Goal: Information Seeking & Learning: Learn about a topic

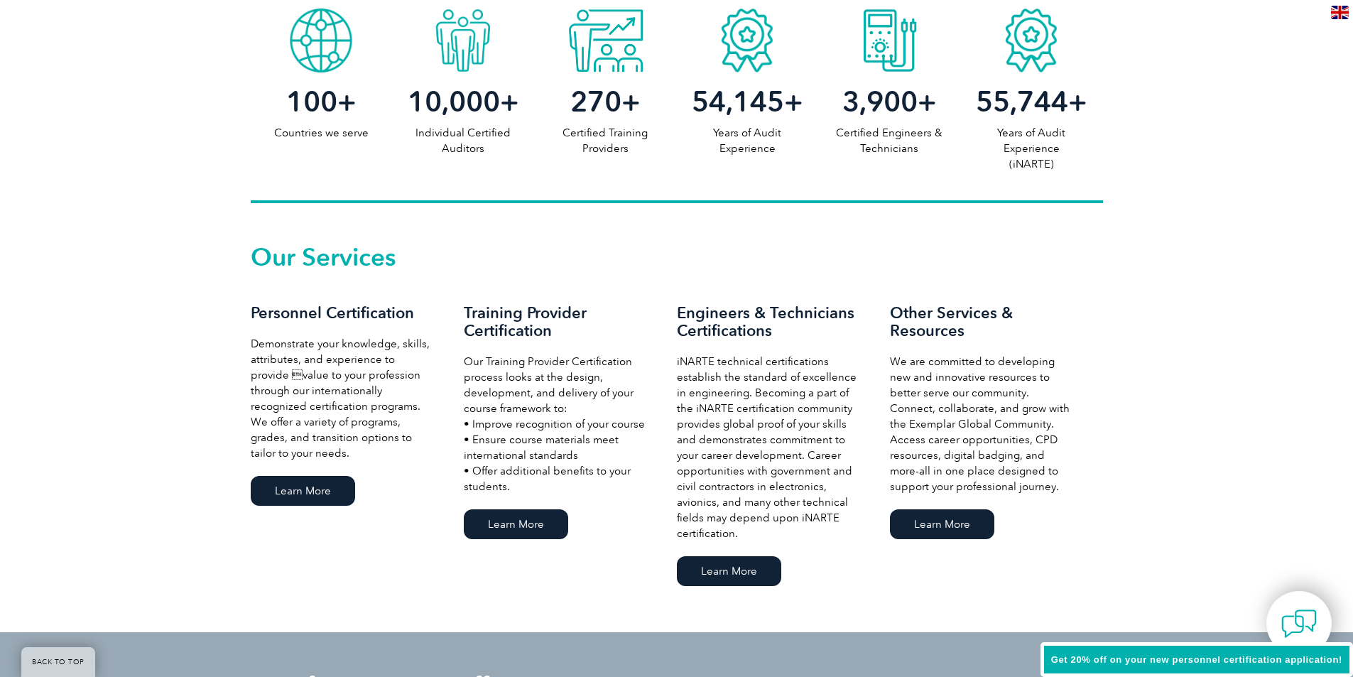
scroll to position [781, 0]
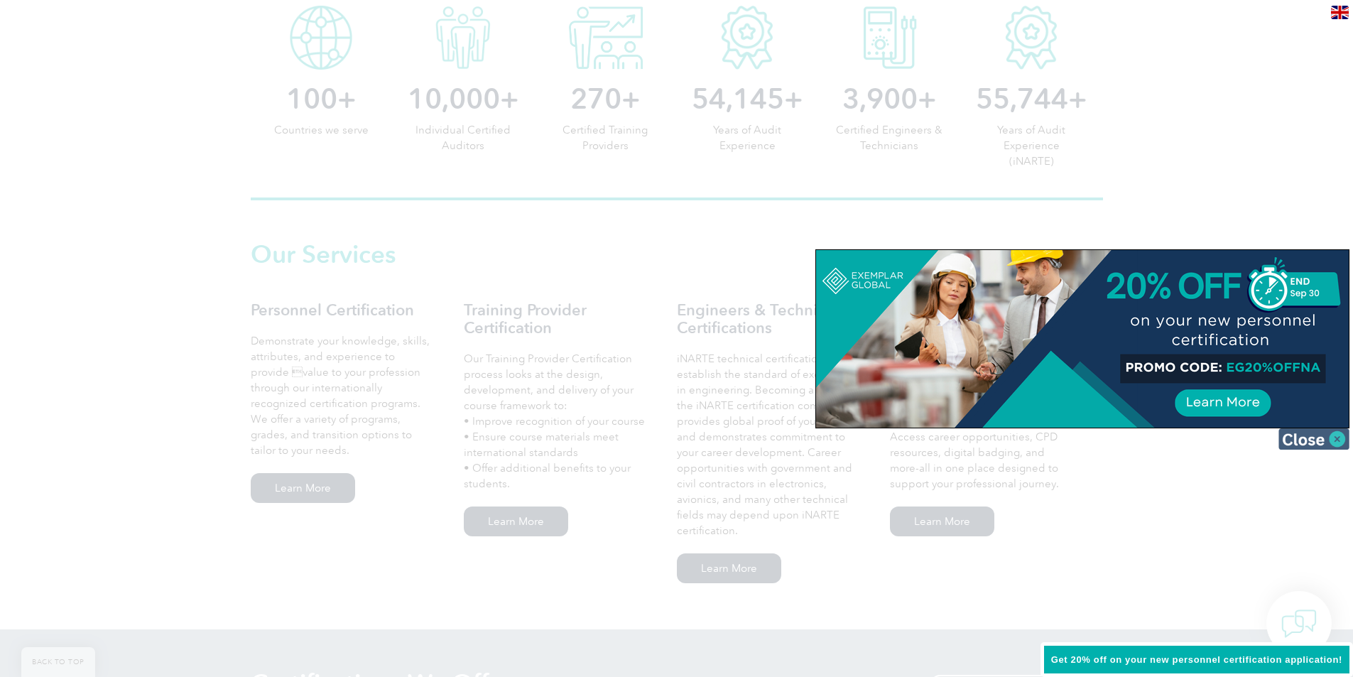
click at [1316, 443] on img at bounding box center [1314, 438] width 71 height 21
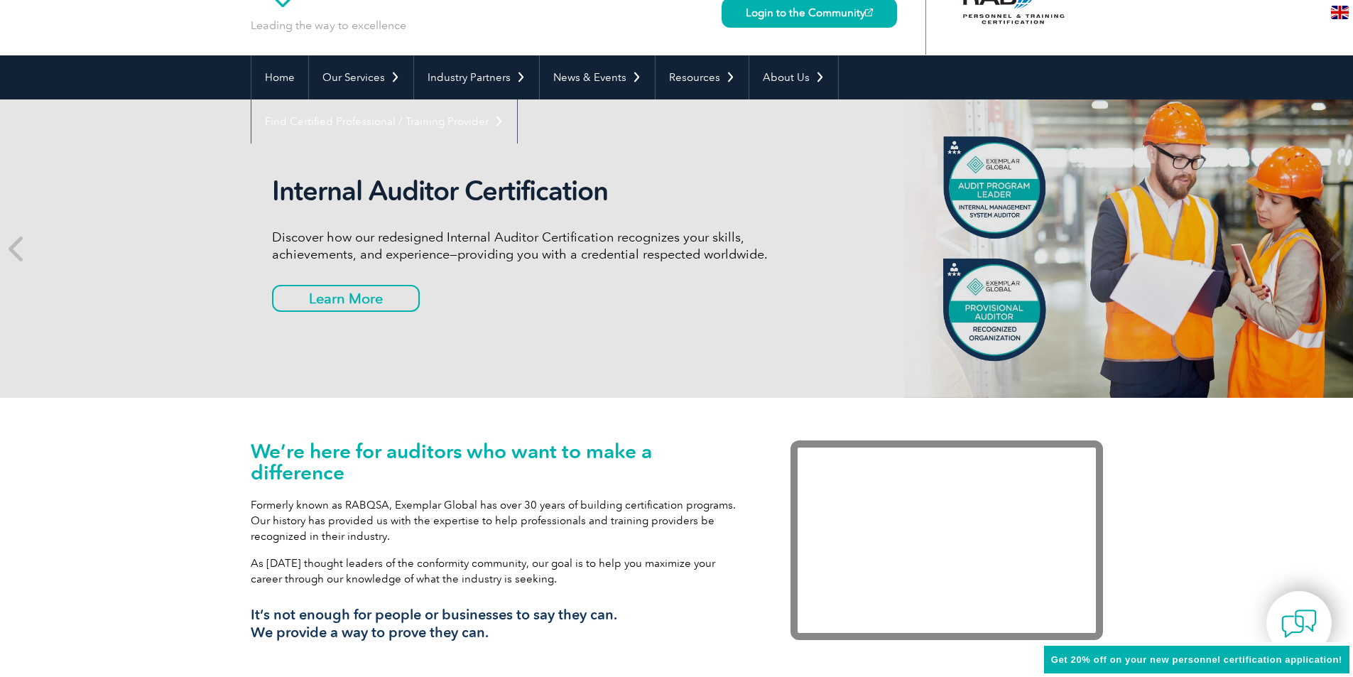
scroll to position [0, 0]
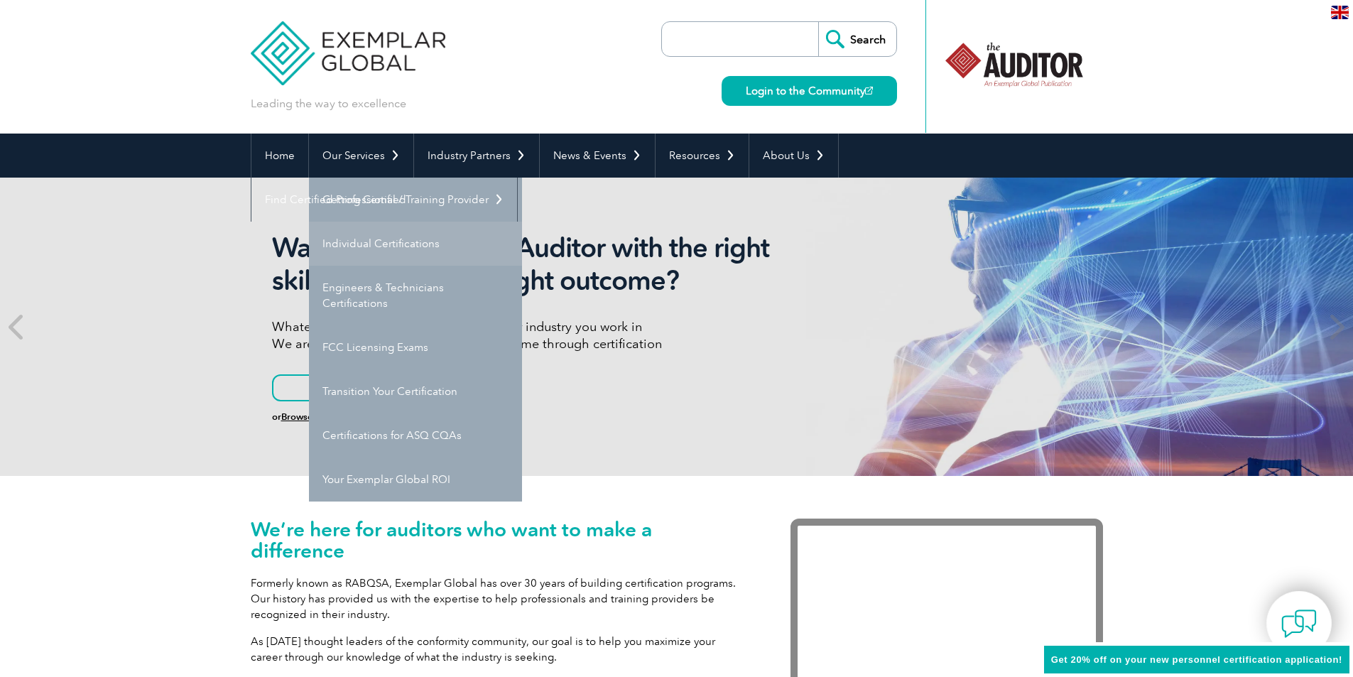
click at [396, 242] on link "Individual Certifications" at bounding box center [415, 244] width 213 height 44
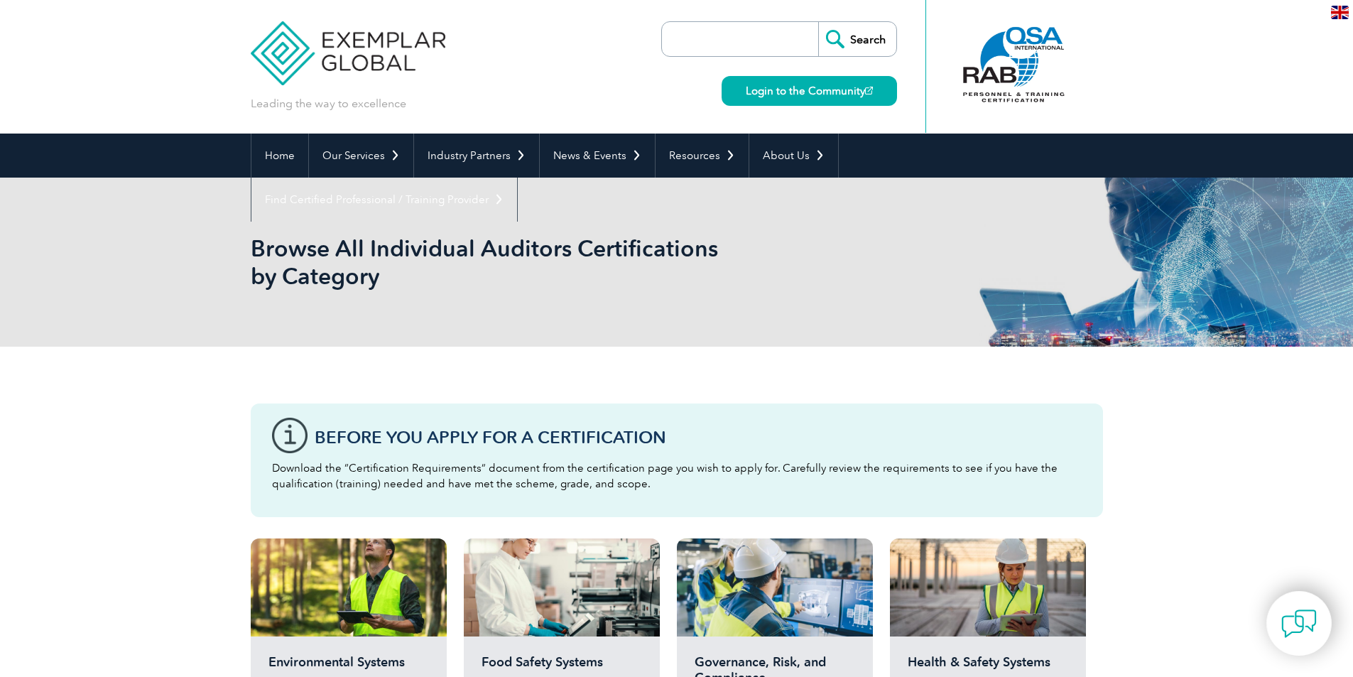
click at [766, 40] on input "search" at bounding box center [743, 39] width 149 height 34
type input "calculator"
click at [818, 22] on input "Search" at bounding box center [857, 39] width 78 height 34
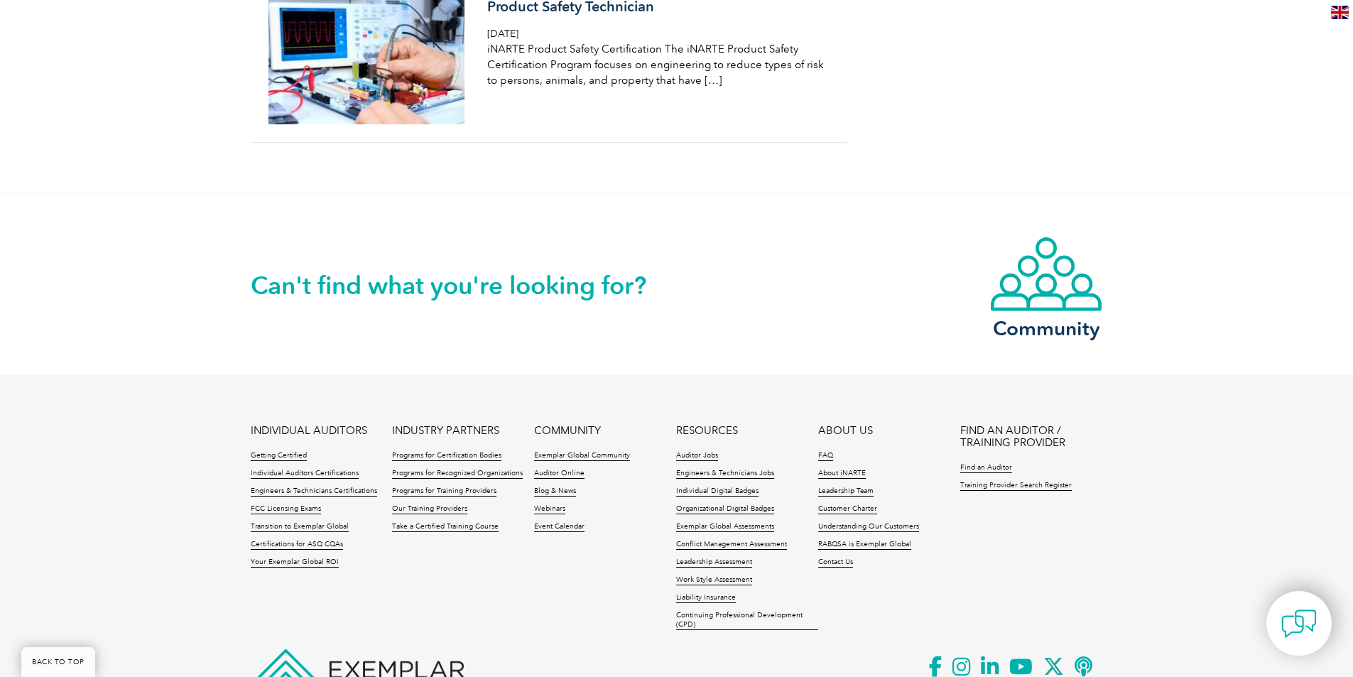
scroll to position [2154, 0]
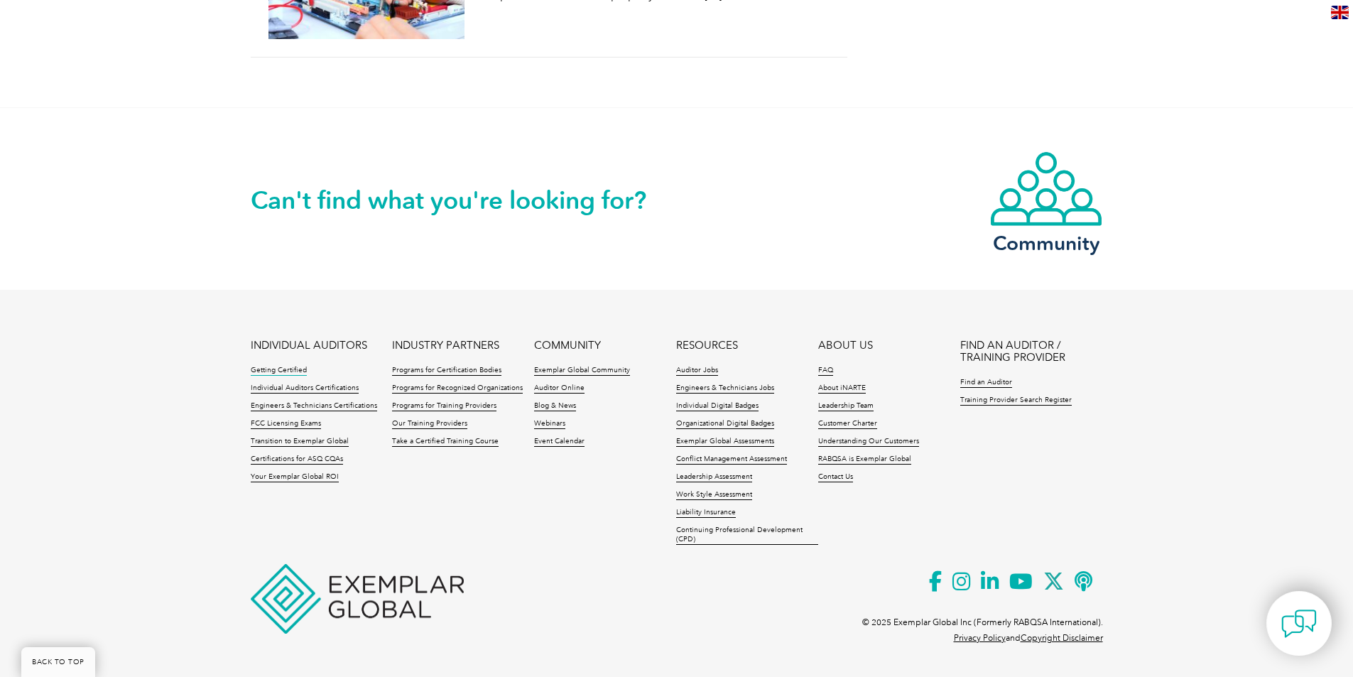
click at [278, 367] on link "Getting Certified" at bounding box center [279, 371] width 56 height 10
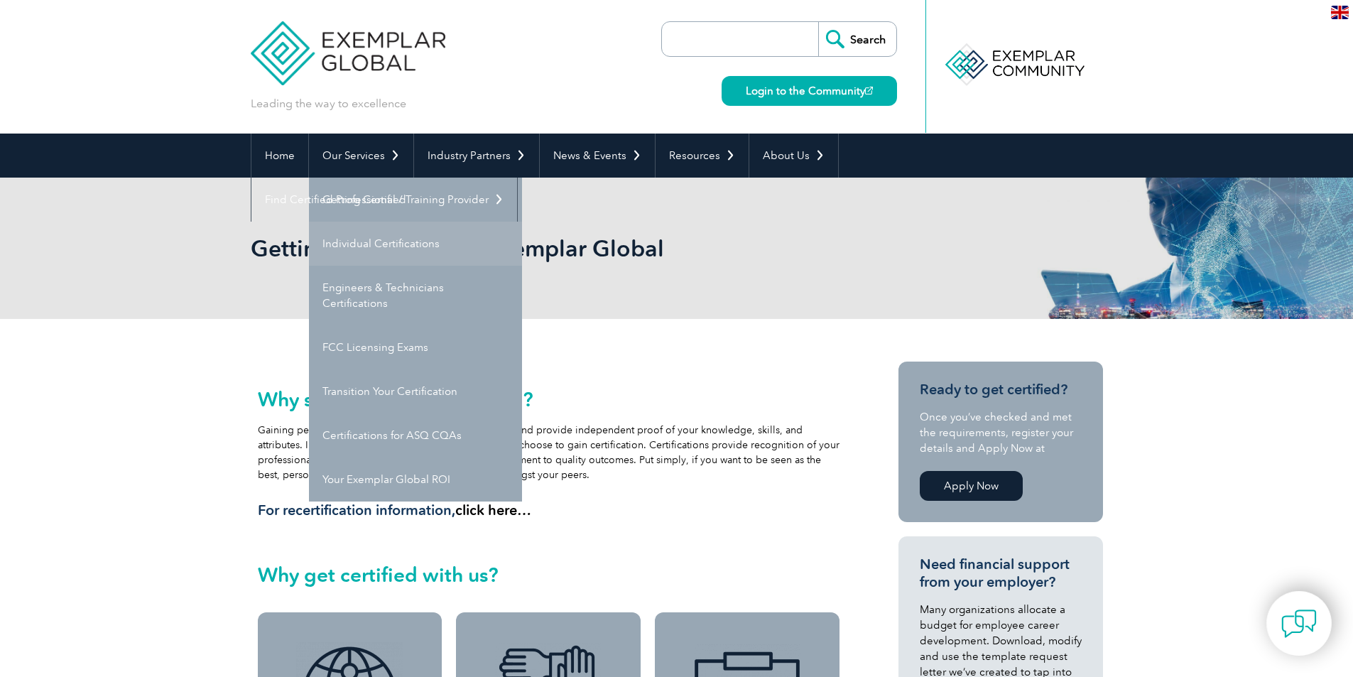
click at [371, 246] on link "Individual Certifications" at bounding box center [415, 244] width 213 height 44
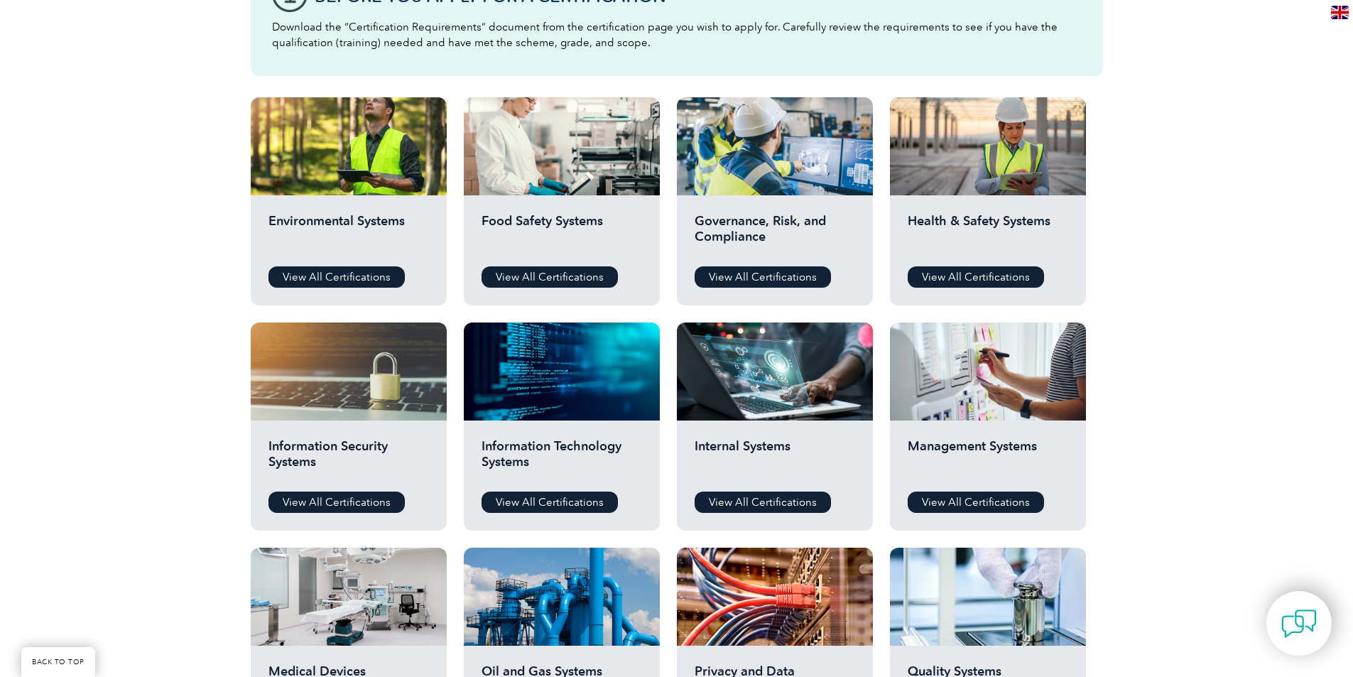
scroll to position [426, 0]
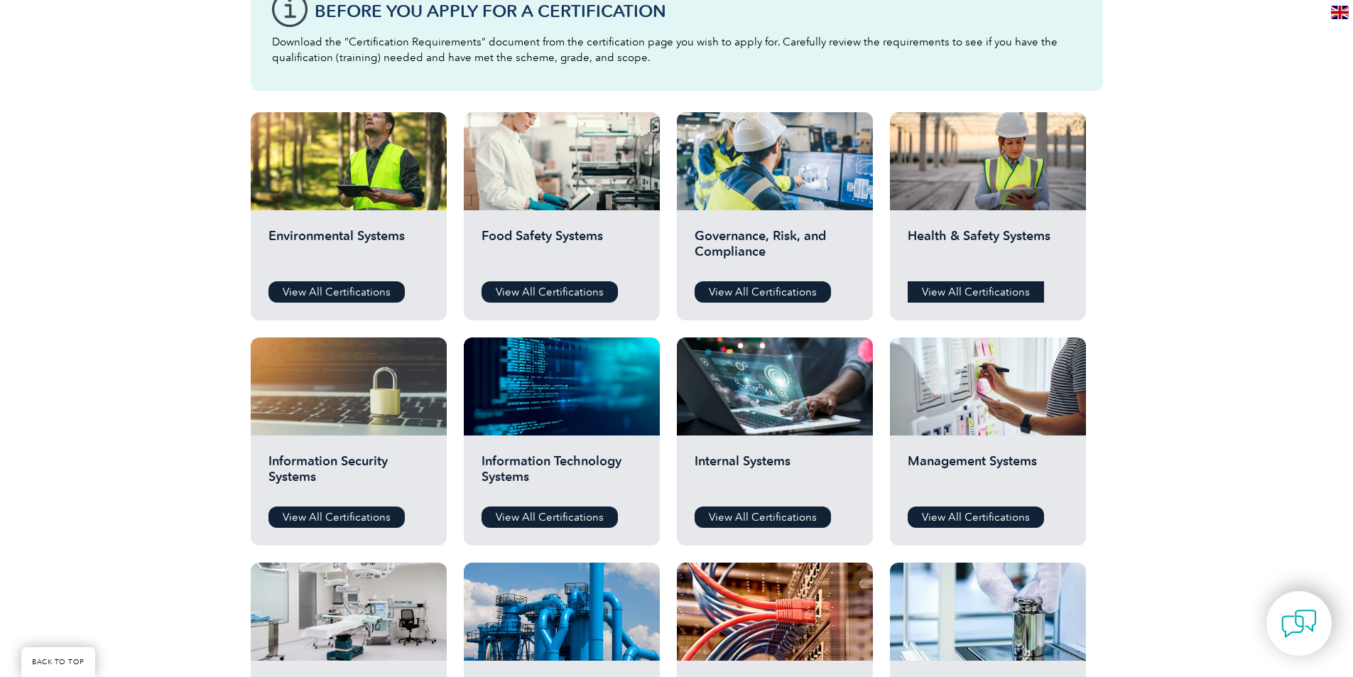
click at [975, 291] on link "View All Certifications" at bounding box center [976, 291] width 136 height 21
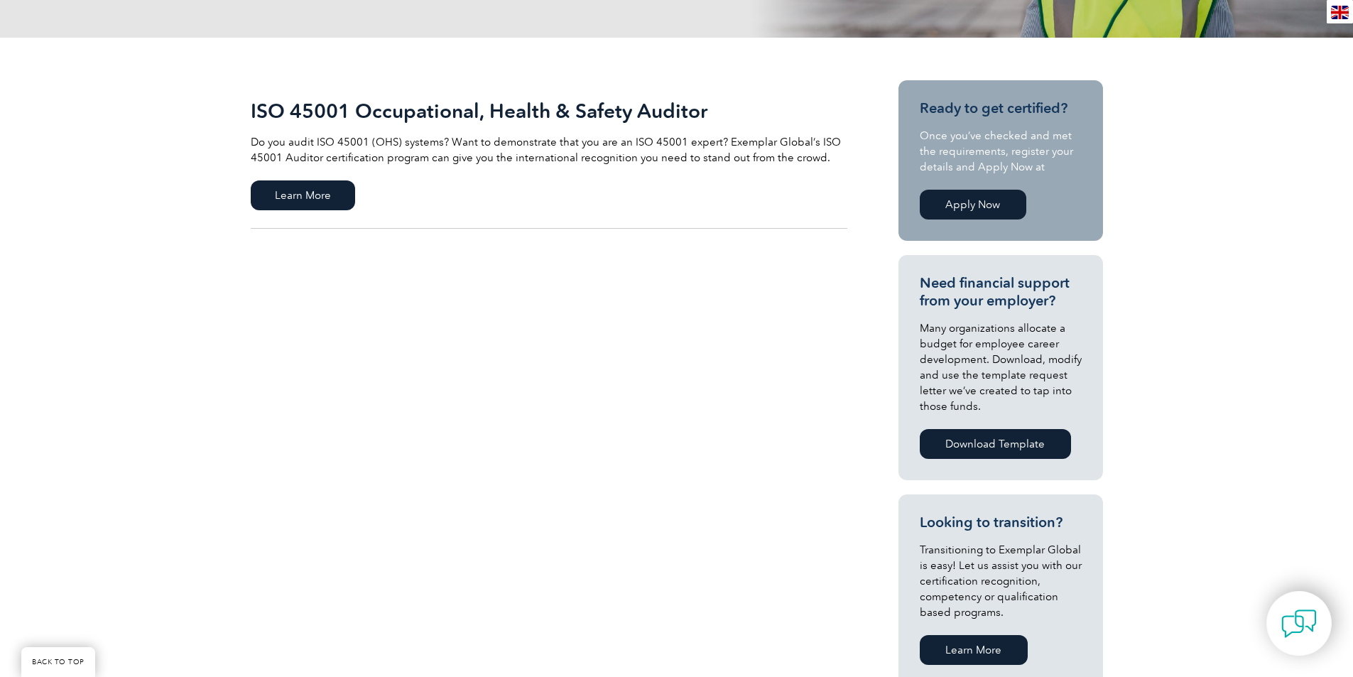
scroll to position [284, 0]
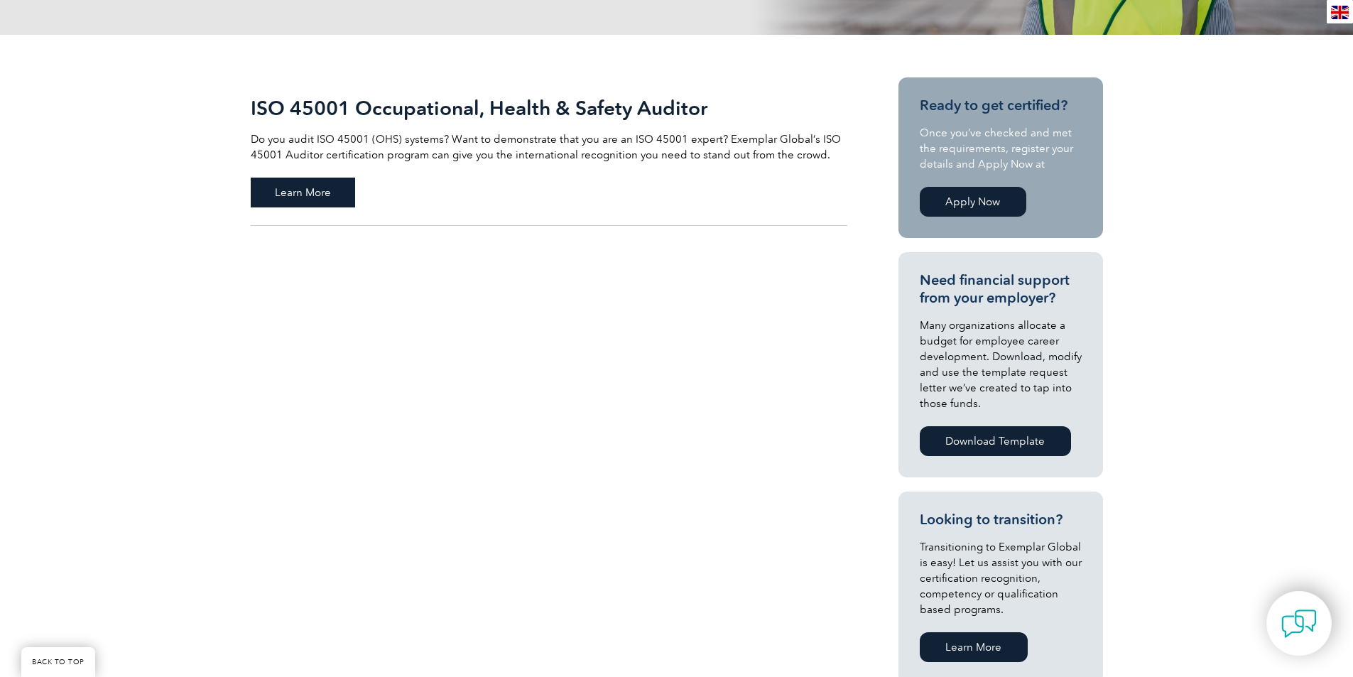
click at [341, 196] on span "Learn More" at bounding box center [303, 193] width 104 height 30
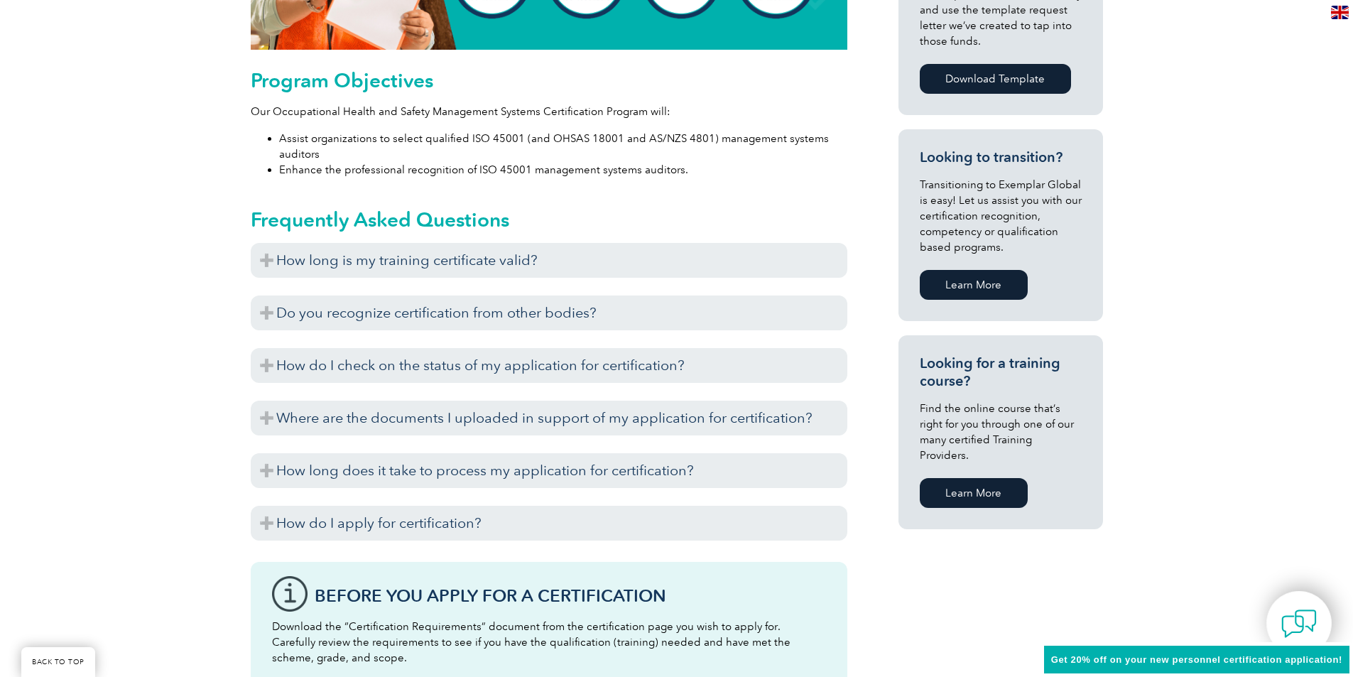
scroll to position [837, 0]
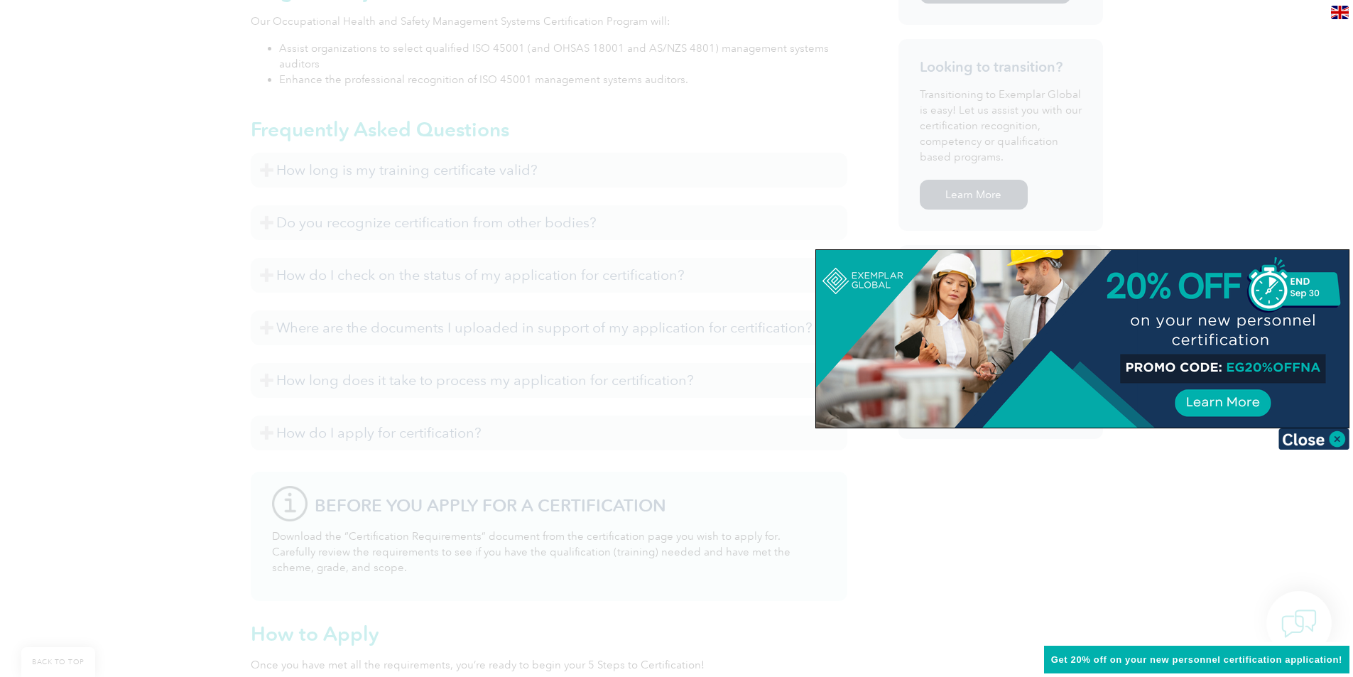
click at [1321, 446] on img at bounding box center [1314, 438] width 71 height 21
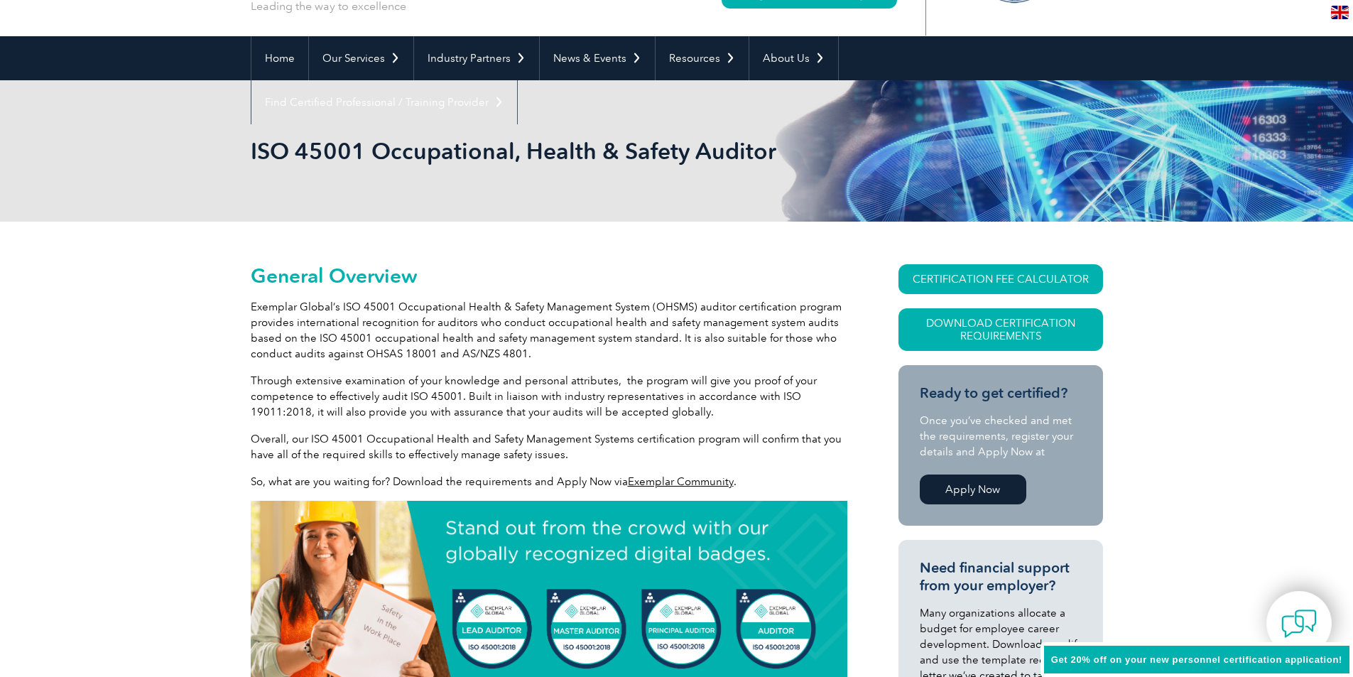
scroll to position [0, 0]
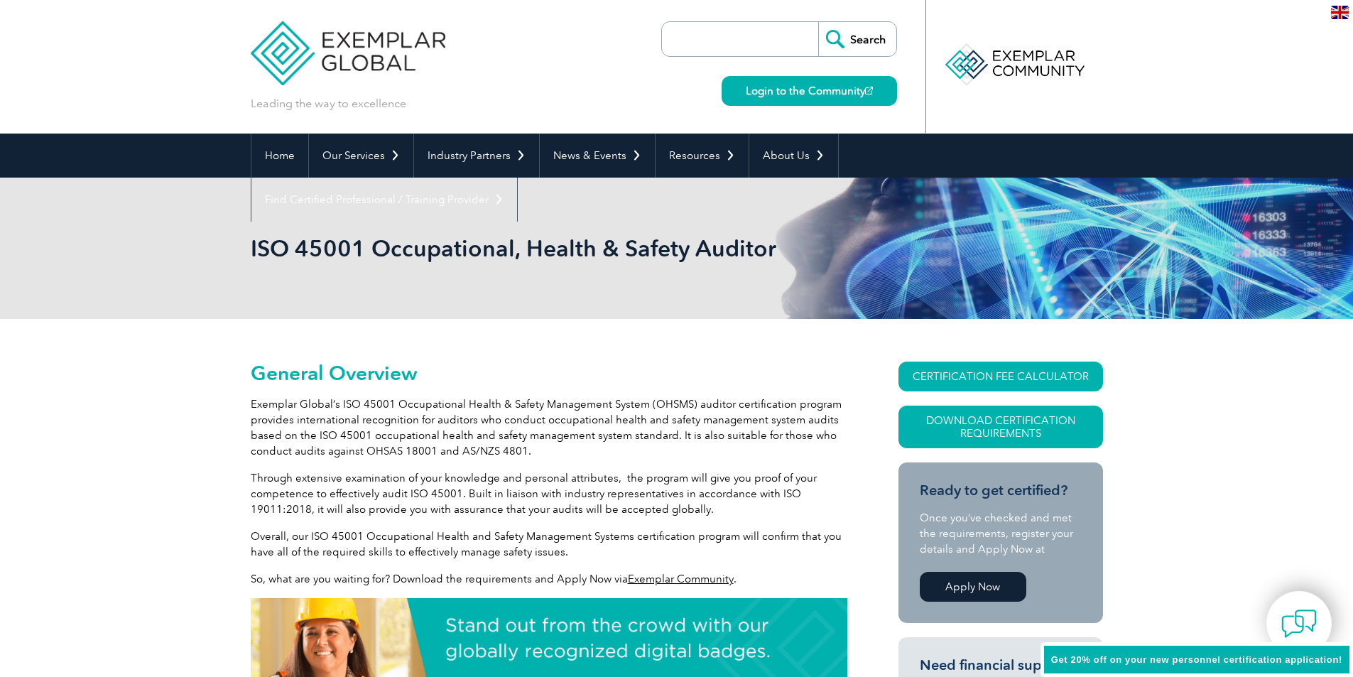
click at [735, 31] on input "search" at bounding box center [743, 39] width 149 height 34
type input "a"
type input "fee"
click at [818, 22] on input "Search" at bounding box center [857, 39] width 78 height 34
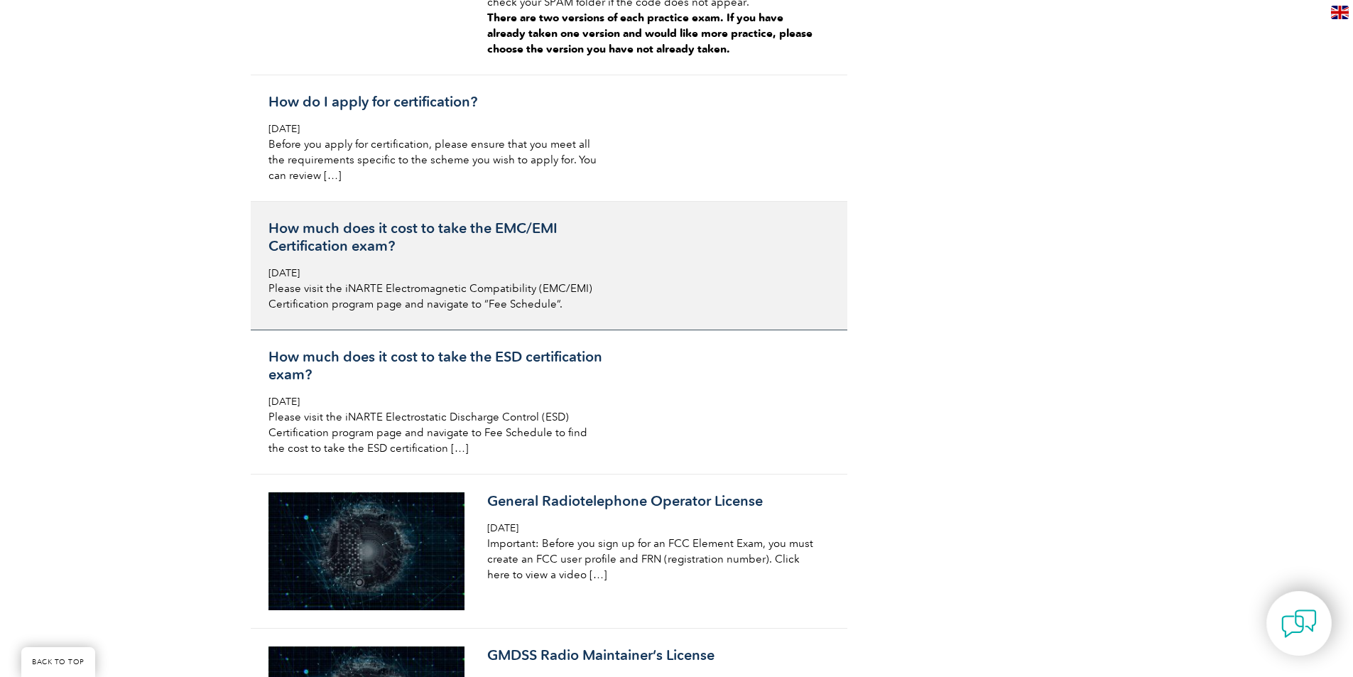
scroll to position [9021, 0]
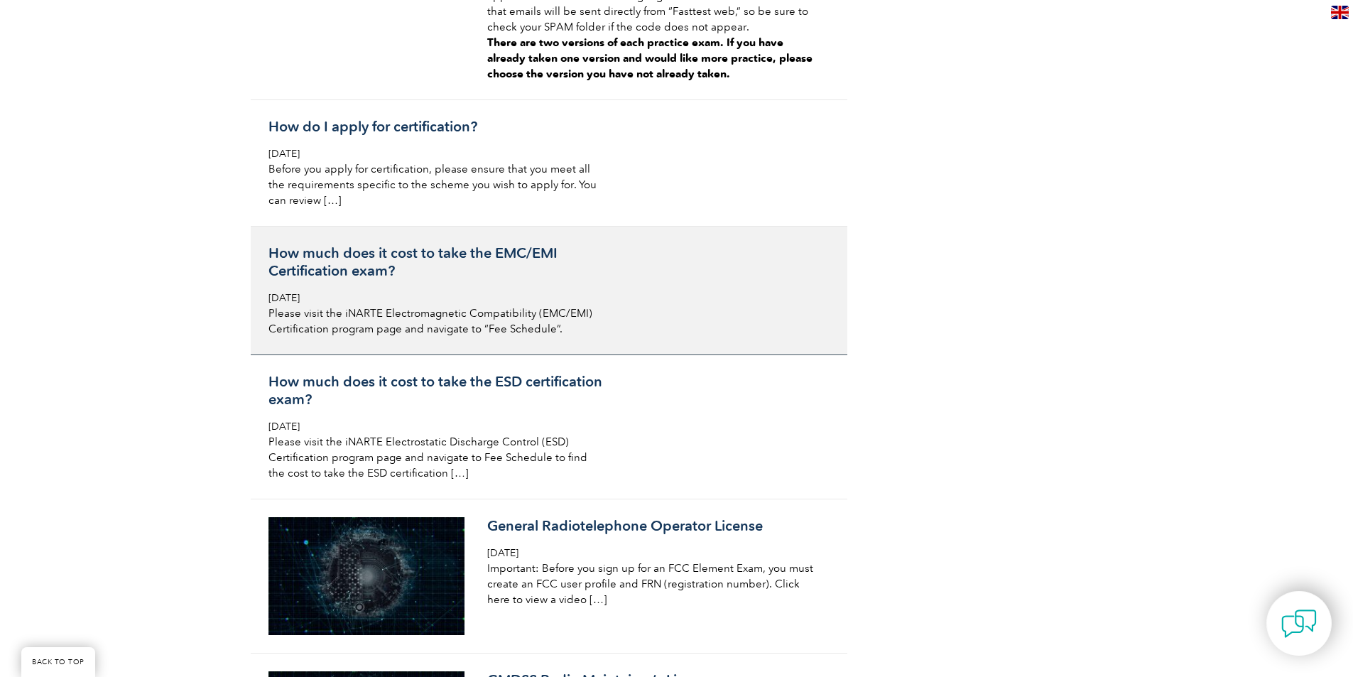
click at [443, 244] on h3 "How much does it cost to take the EMC/EMI Certification exam?" at bounding box center [437, 262] width 337 height 36
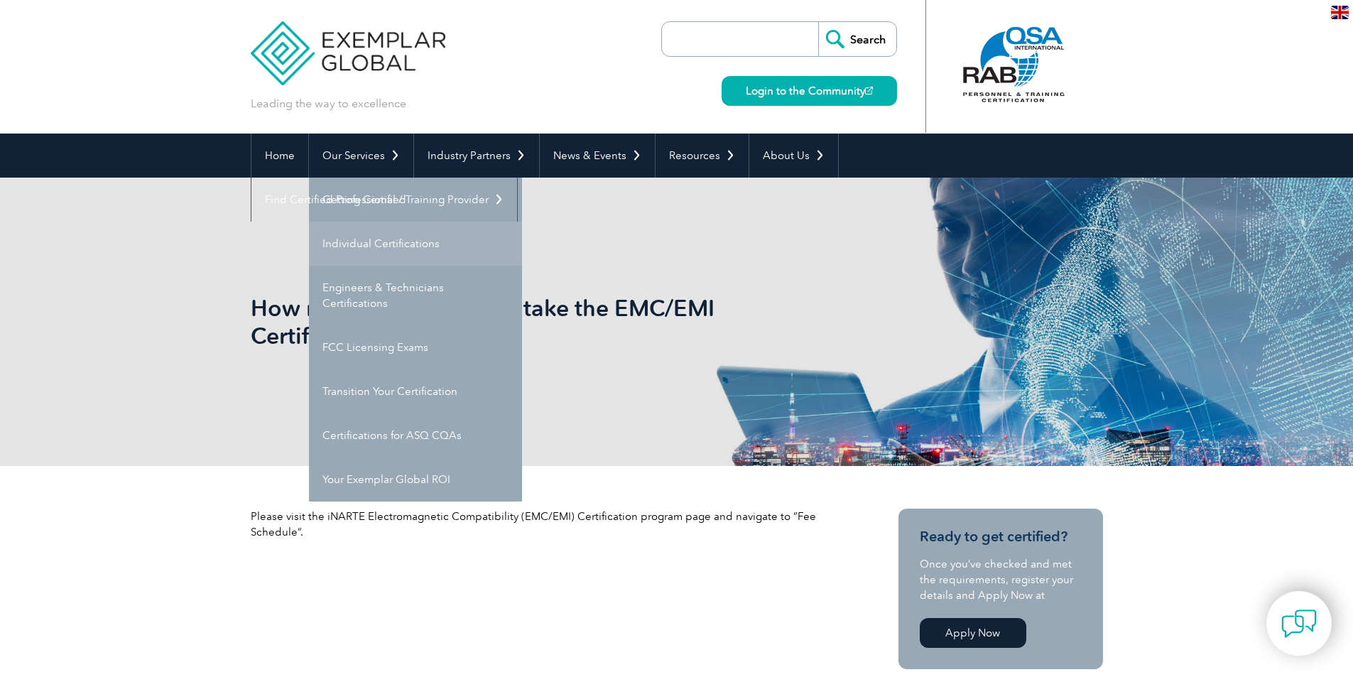
click at [367, 251] on link "Individual Certifications" at bounding box center [415, 244] width 213 height 44
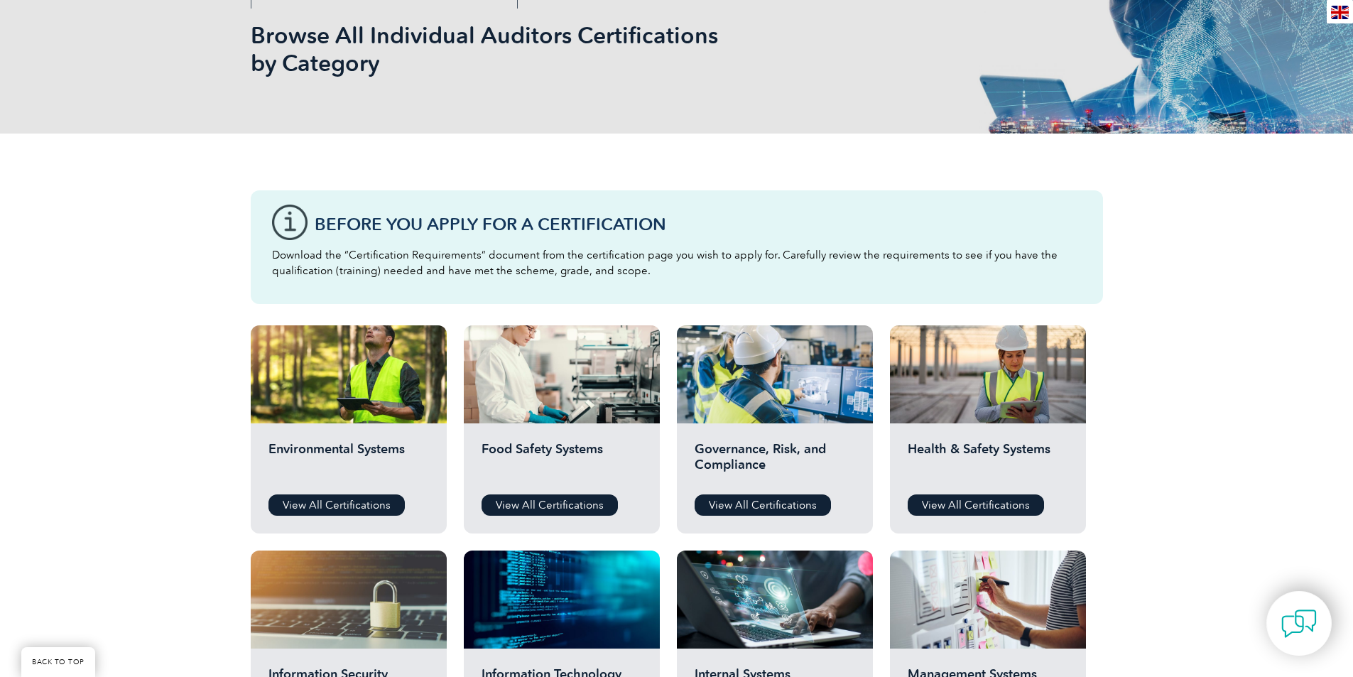
scroll to position [284, 0]
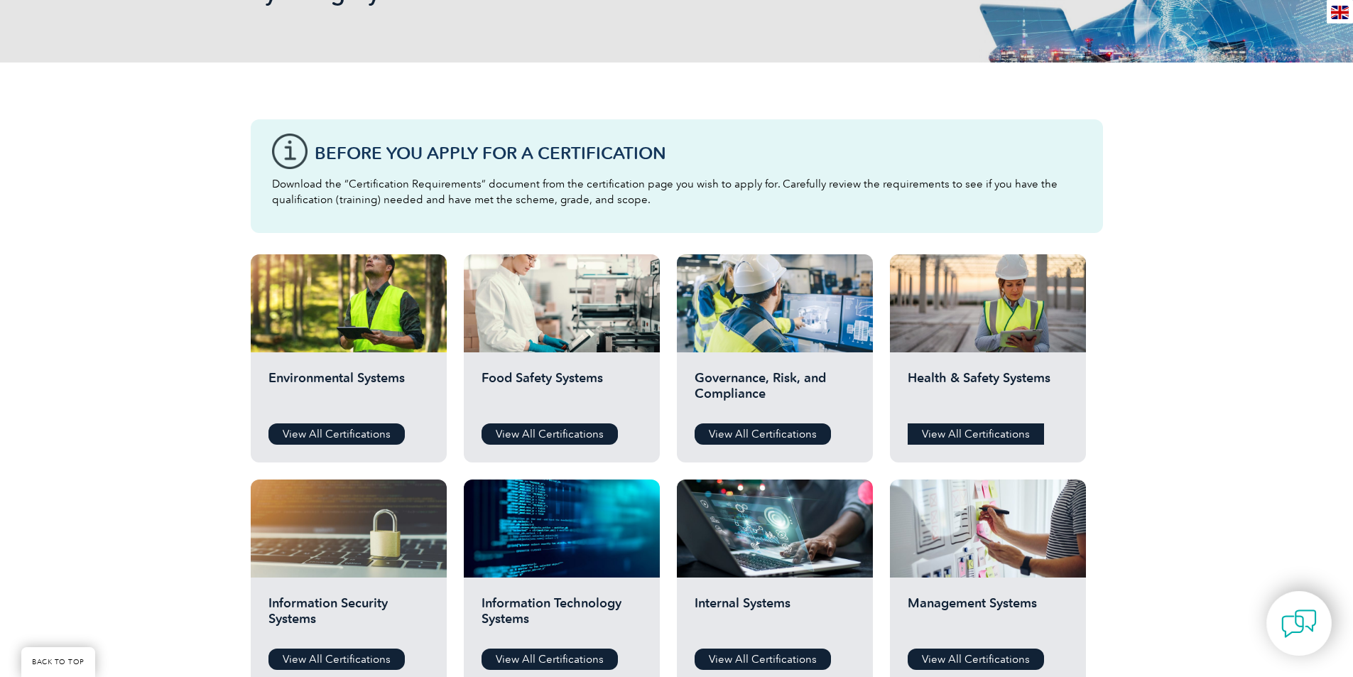
click at [995, 435] on link "View All Certifications" at bounding box center [976, 433] width 136 height 21
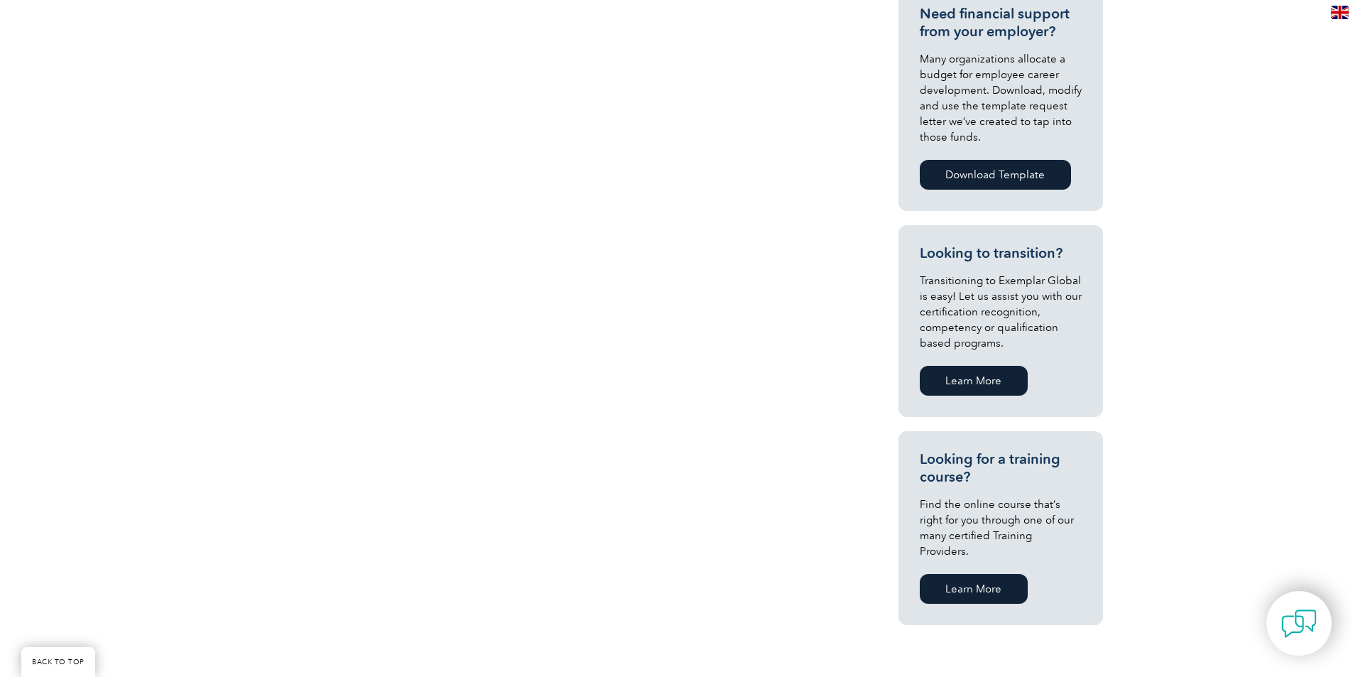
scroll to position [355, 0]
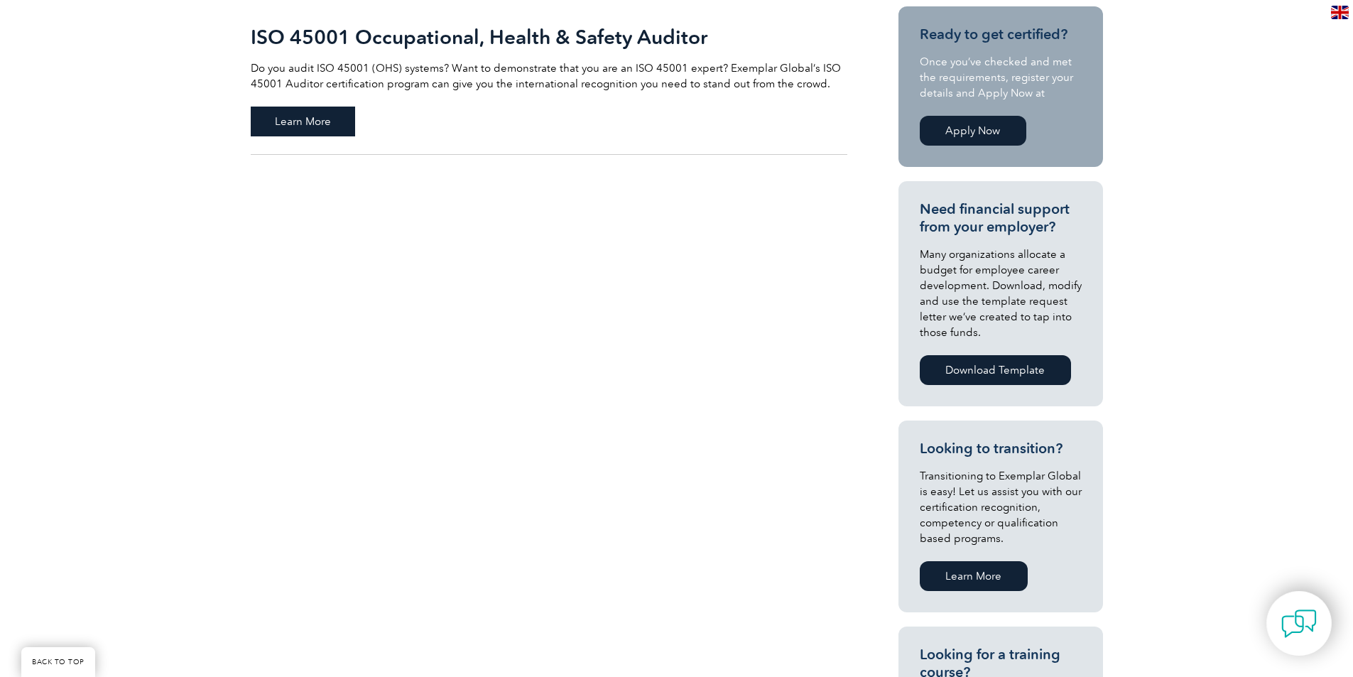
click at [327, 122] on span "Learn More" at bounding box center [303, 122] width 104 height 30
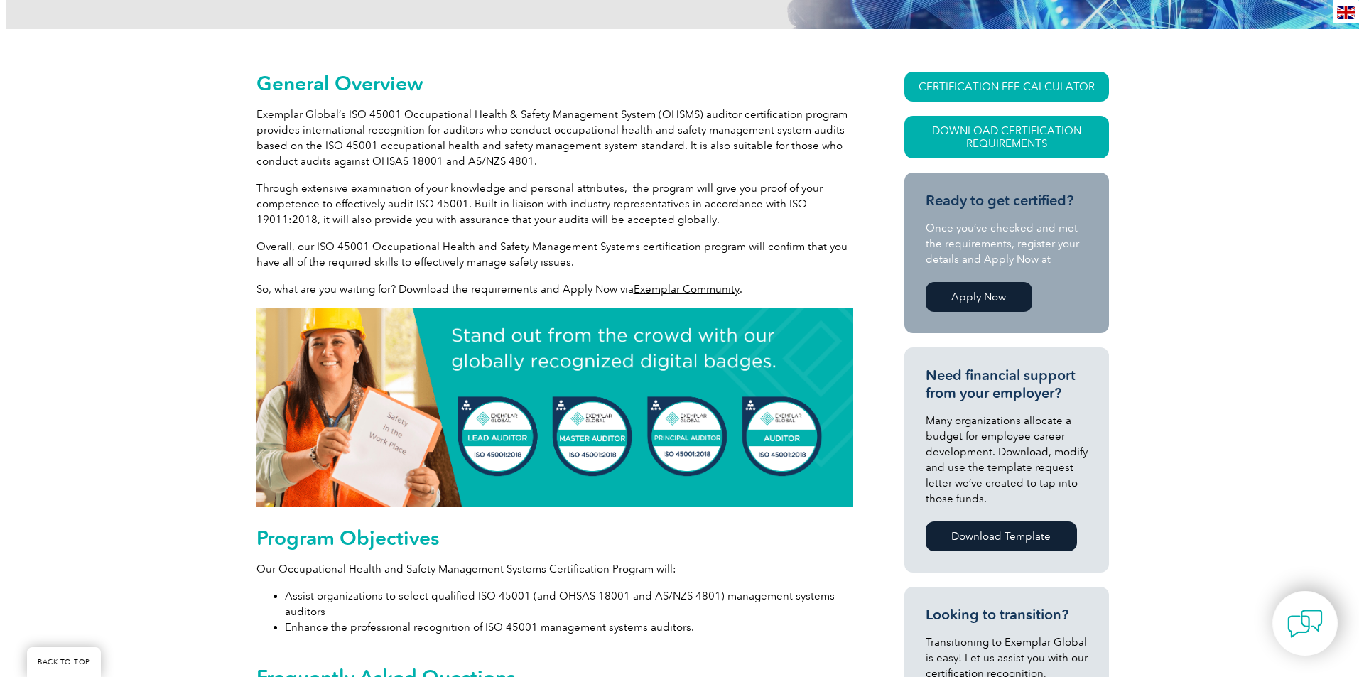
scroll to position [142, 0]
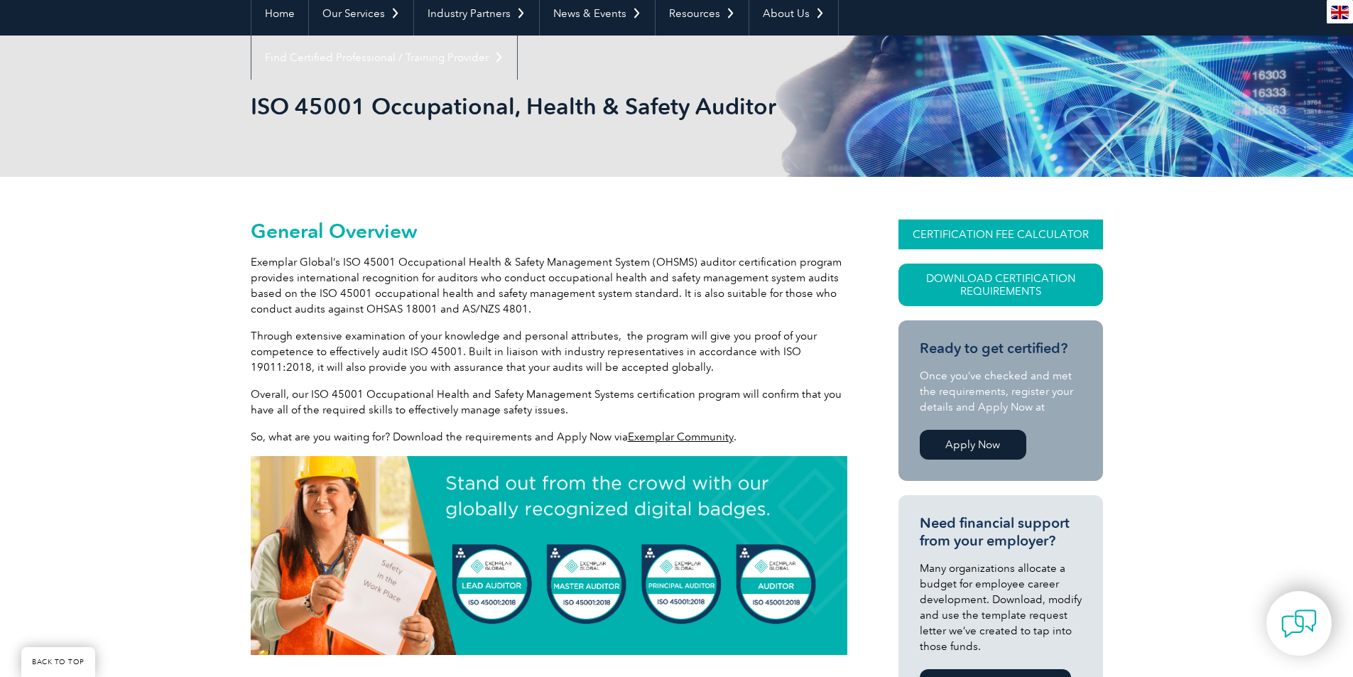
click at [1023, 232] on link "CERTIFICATION FEE CALCULATOR" at bounding box center [1001, 234] width 205 height 30
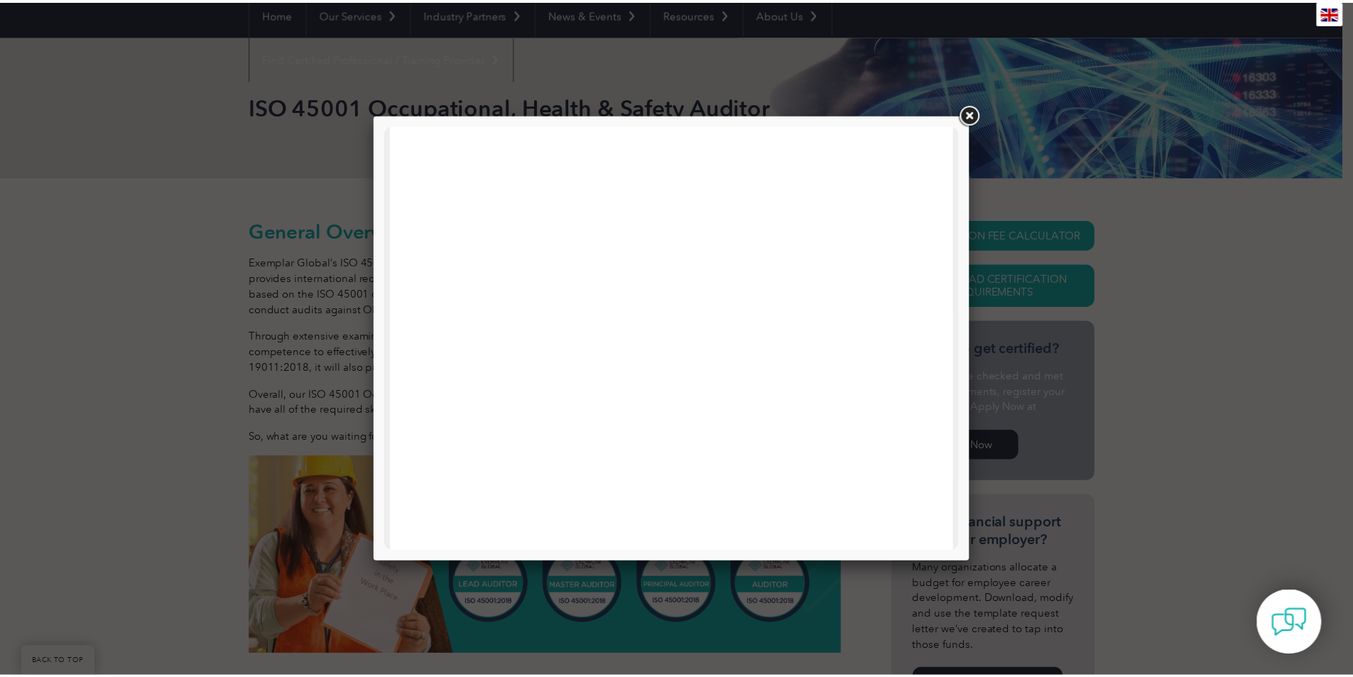
scroll to position [0, 0]
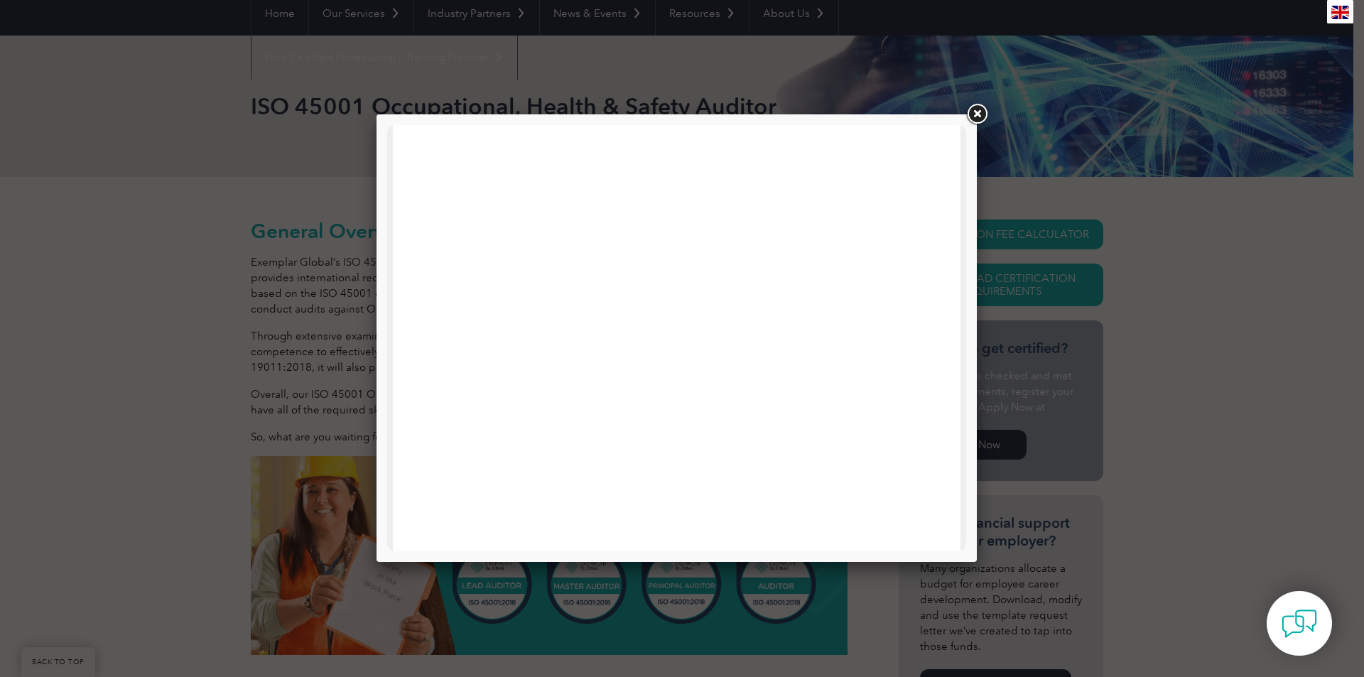
click at [984, 115] on link at bounding box center [977, 115] width 26 height 26
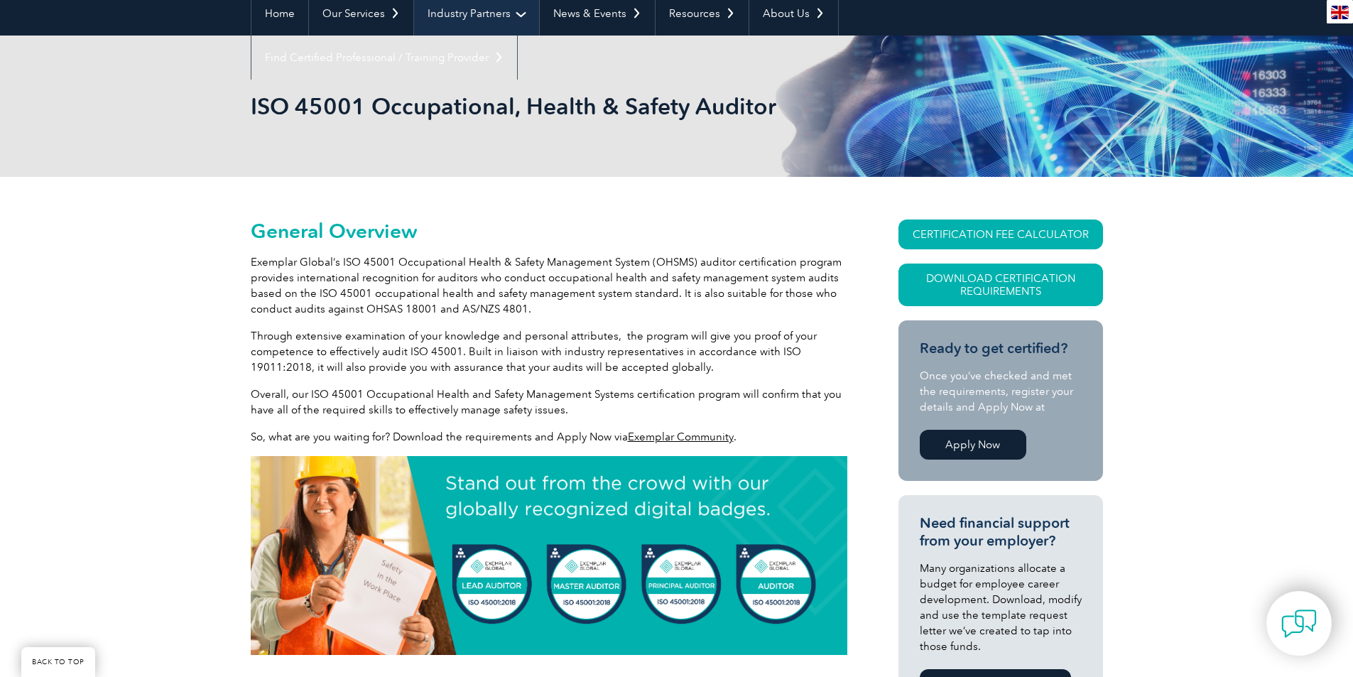
click at [506, 9] on link "Industry Partners" at bounding box center [476, 13] width 125 height 44
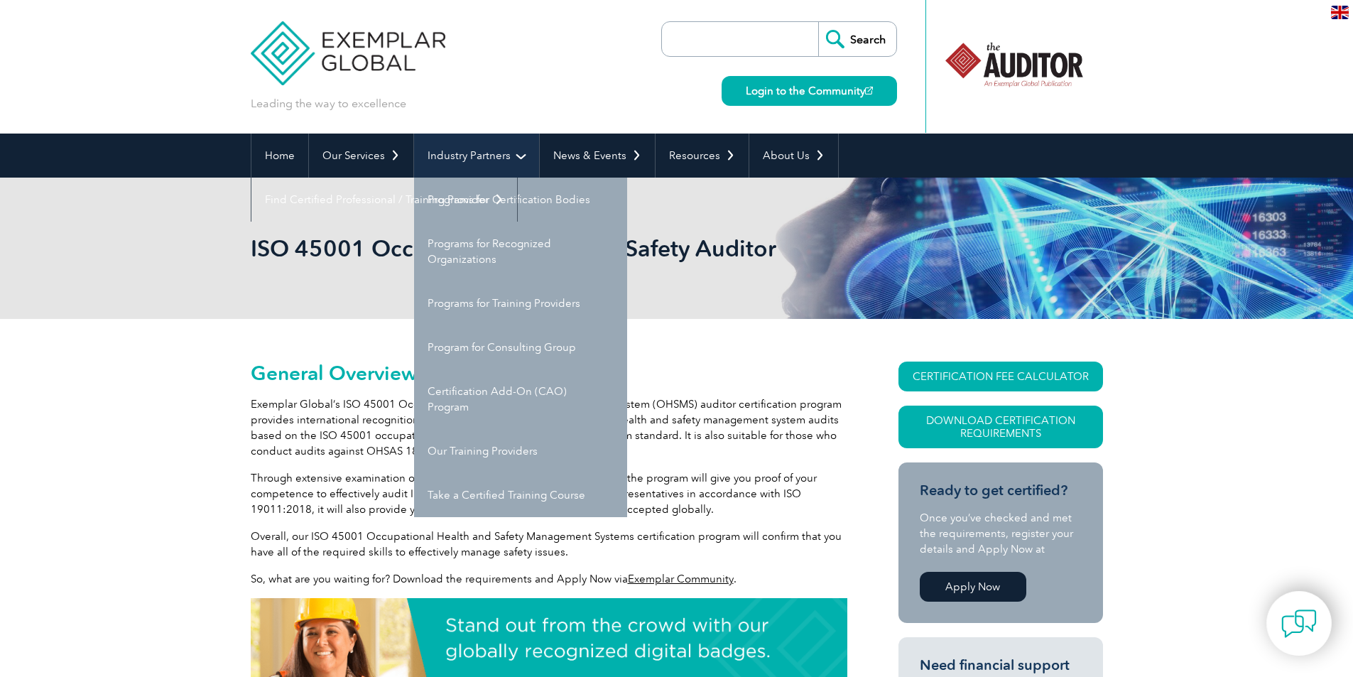
click at [491, 152] on link "Industry Partners" at bounding box center [476, 156] width 125 height 44
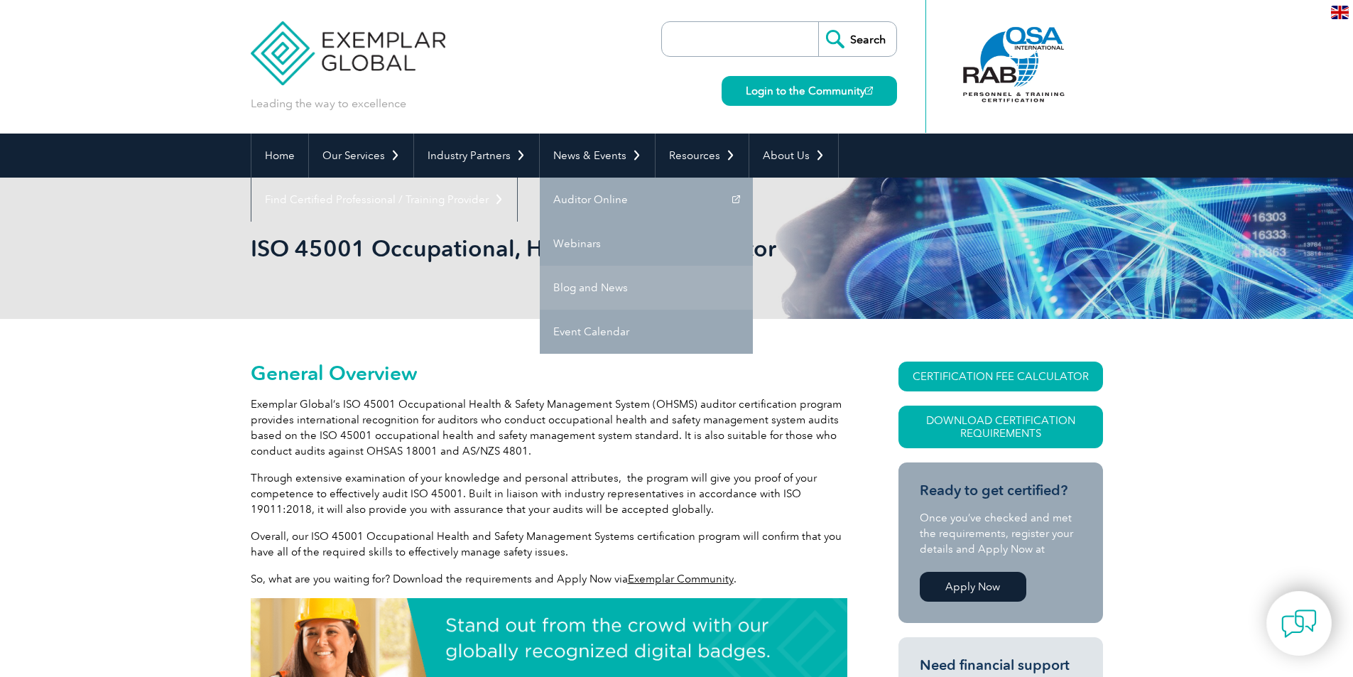
click at [595, 285] on link "Blog and News" at bounding box center [646, 288] width 213 height 44
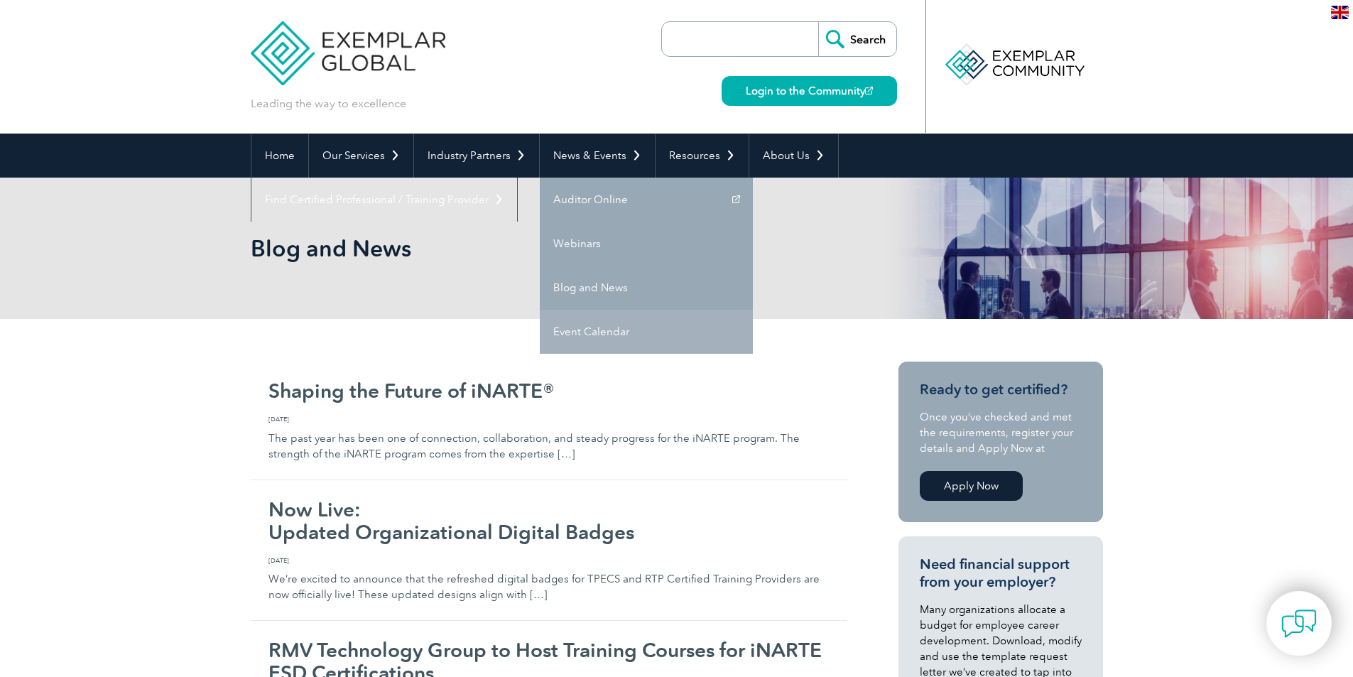
click at [593, 330] on link "Event Calendar" at bounding box center [646, 332] width 213 height 44
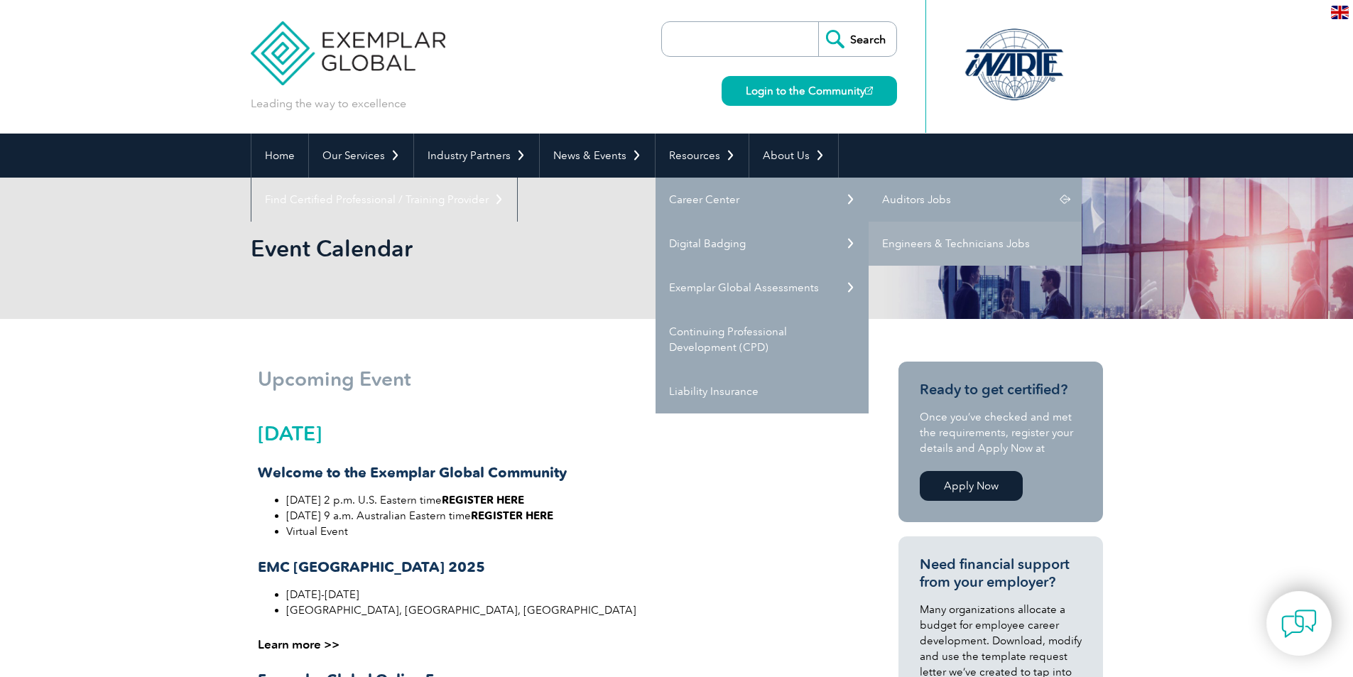
click at [897, 199] on link "Auditors Jobs" at bounding box center [975, 200] width 213 height 44
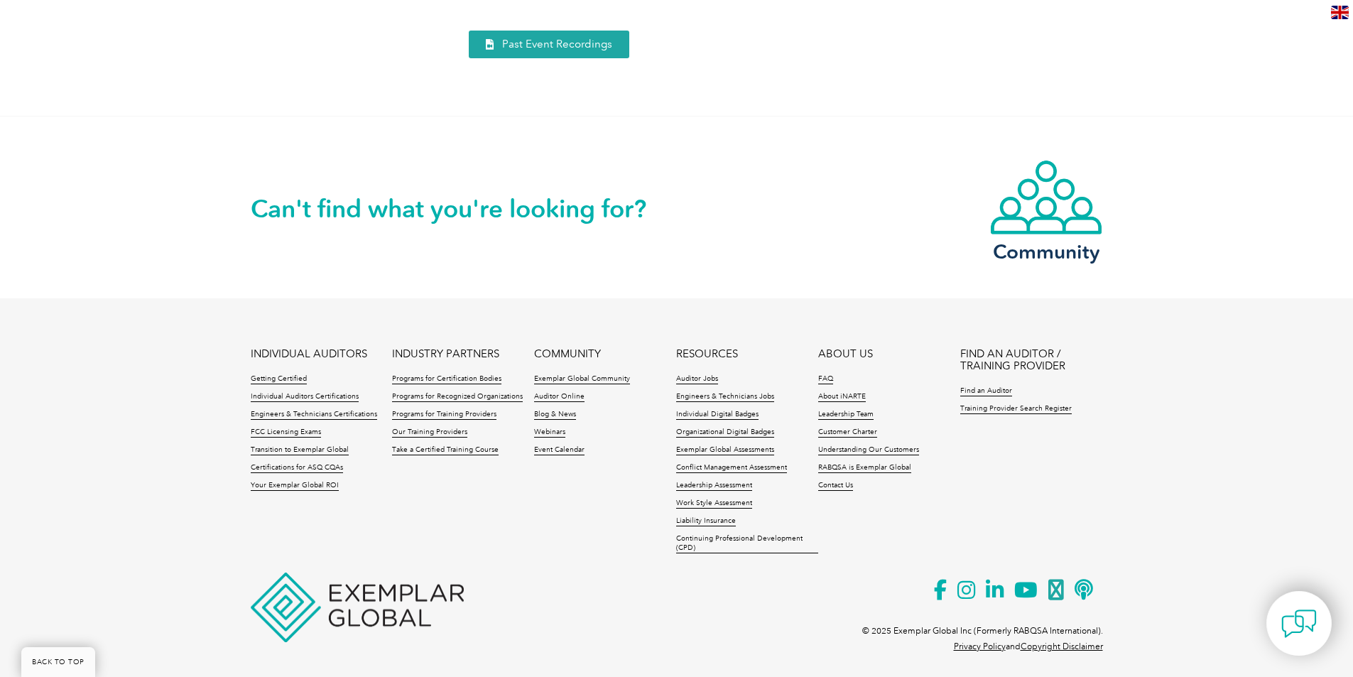
scroll to position [1838, 0]
